Goal: Task Accomplishment & Management: Manage account settings

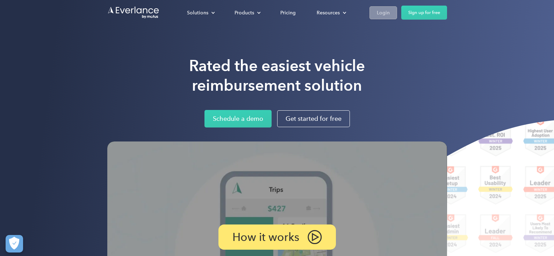
click at [379, 15] on div "Login" at bounding box center [383, 12] width 13 height 9
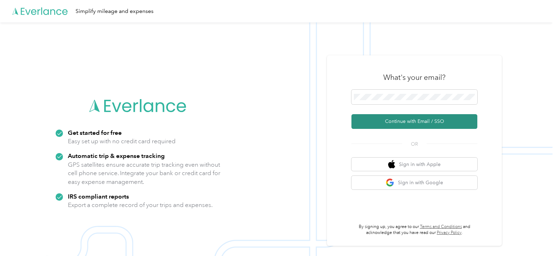
click at [438, 122] on button "Continue with Email / SSO" at bounding box center [414, 121] width 126 height 15
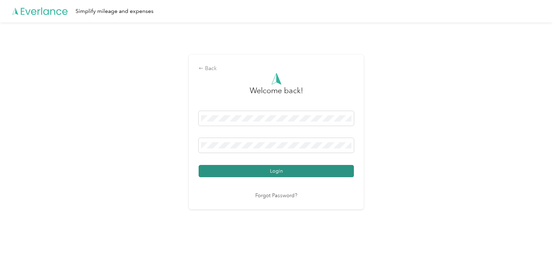
click at [308, 166] on button "Login" at bounding box center [276, 171] width 155 height 12
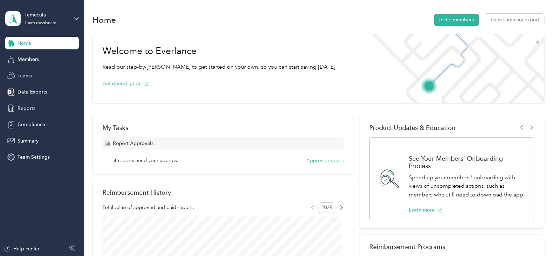
click at [26, 75] on span "Teams" at bounding box center [24, 75] width 14 height 7
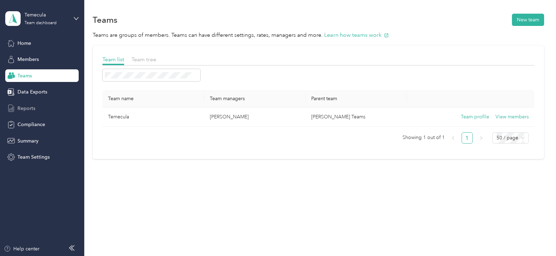
click at [29, 108] on span "Reports" at bounding box center [26, 108] width 18 height 7
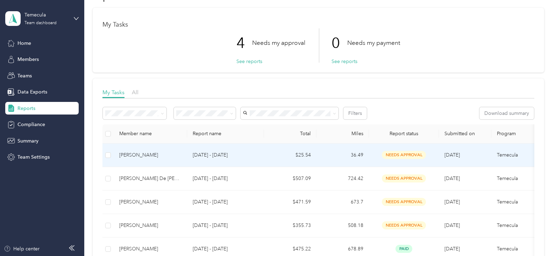
scroll to position [35, 0]
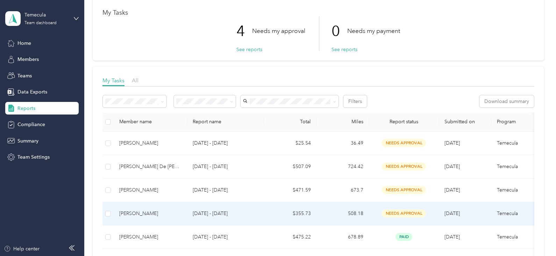
click at [416, 212] on span "needs approval" at bounding box center [404, 213] width 44 height 8
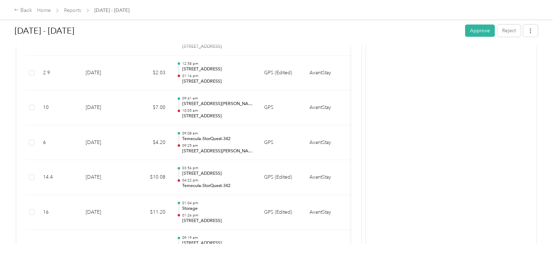
scroll to position [1783, 0]
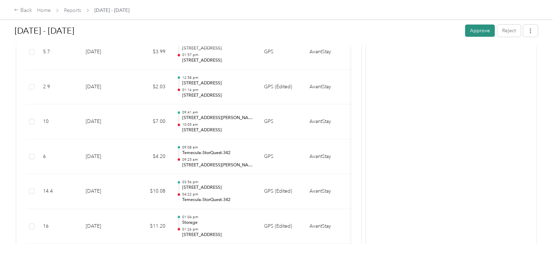
click at [475, 30] on button "Approve" at bounding box center [480, 30] width 30 height 12
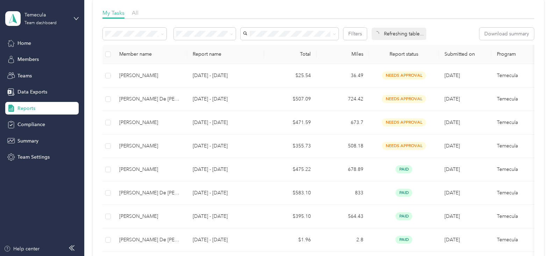
scroll to position [105, 0]
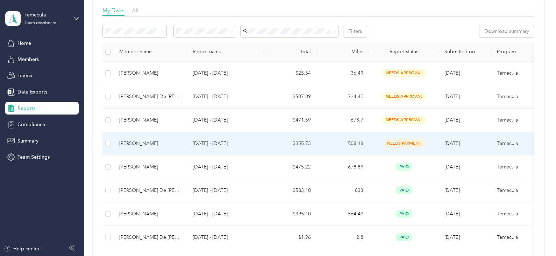
click at [416, 142] on span "needs payment" at bounding box center [403, 143] width 41 height 8
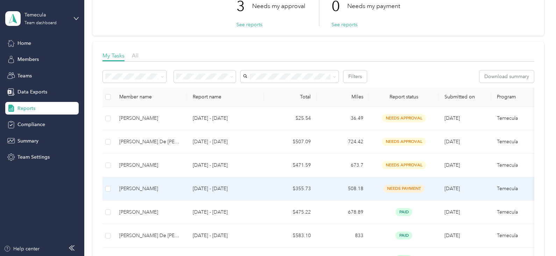
scroll to position [70, 0]
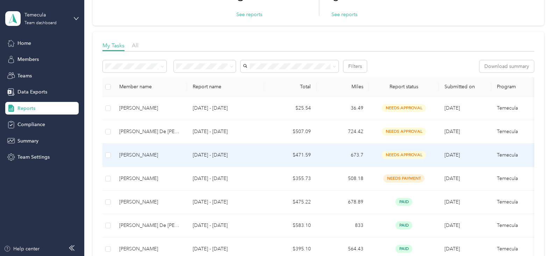
click at [411, 155] on span "needs approval" at bounding box center [404, 155] width 44 height 8
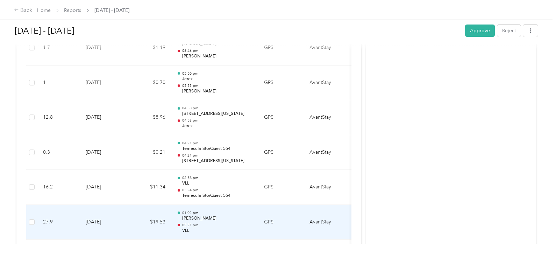
scroll to position [2272, 0]
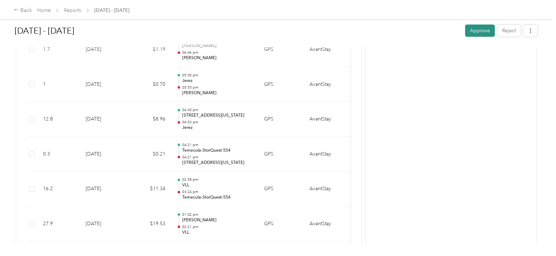
click at [472, 30] on button "Approve" at bounding box center [480, 30] width 30 height 12
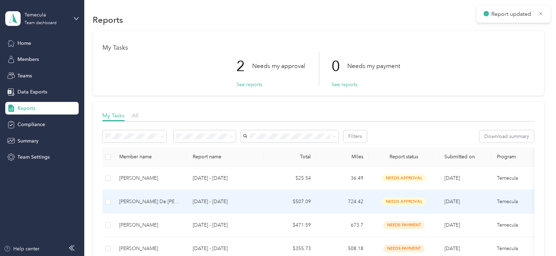
click at [408, 198] on span "needs approval" at bounding box center [404, 201] width 44 height 8
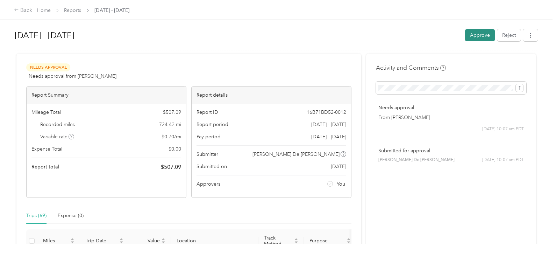
click at [490, 36] on button "Approve" at bounding box center [480, 35] width 30 height 12
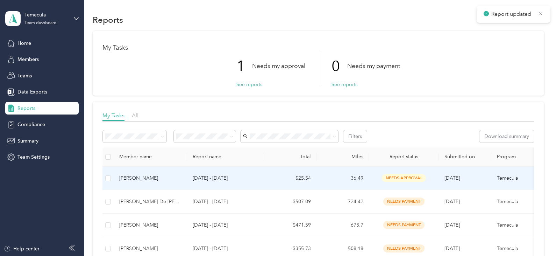
click at [406, 177] on span "needs approval" at bounding box center [404, 178] width 44 height 8
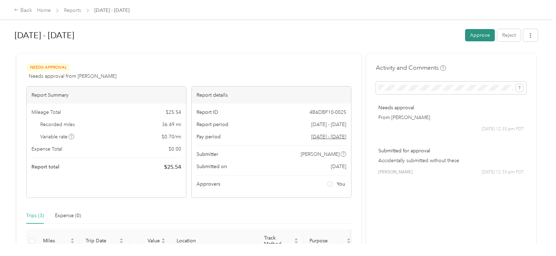
click at [479, 36] on button "Approve" at bounding box center [480, 35] width 30 height 12
